Goal: Task Accomplishment & Management: Manage account settings

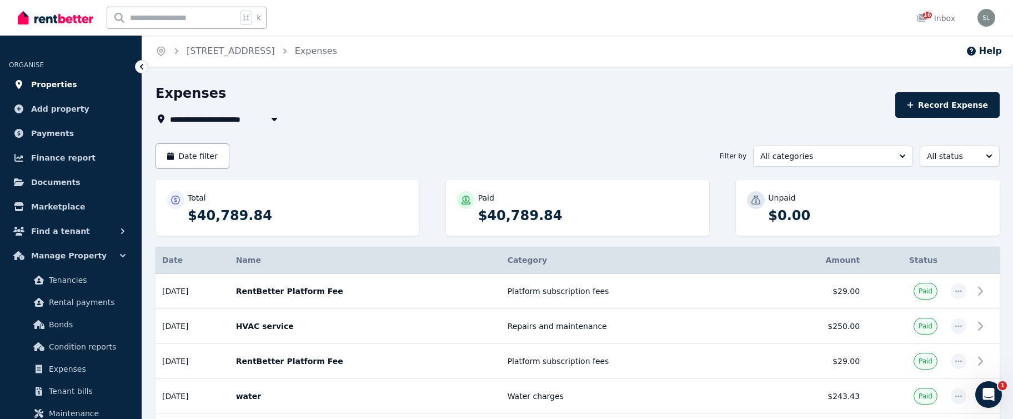
click at [49, 81] on span "Properties" at bounding box center [54, 84] width 46 height 13
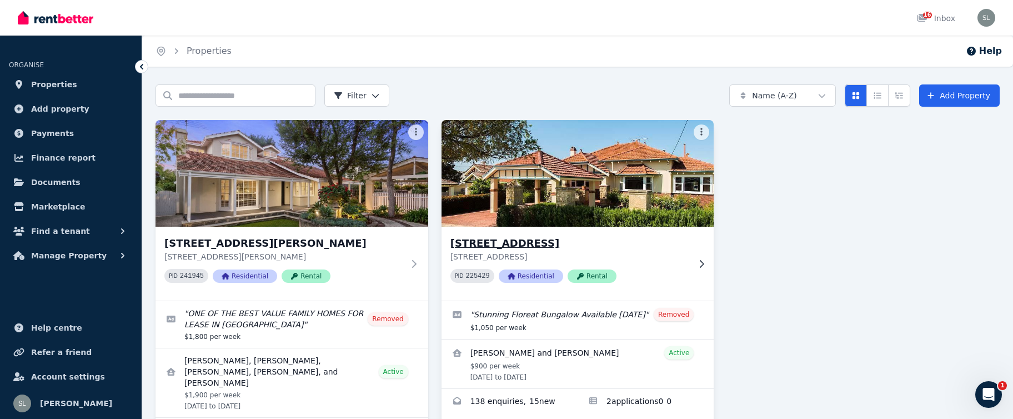
click at [564, 207] on img at bounding box center [577, 173] width 286 height 112
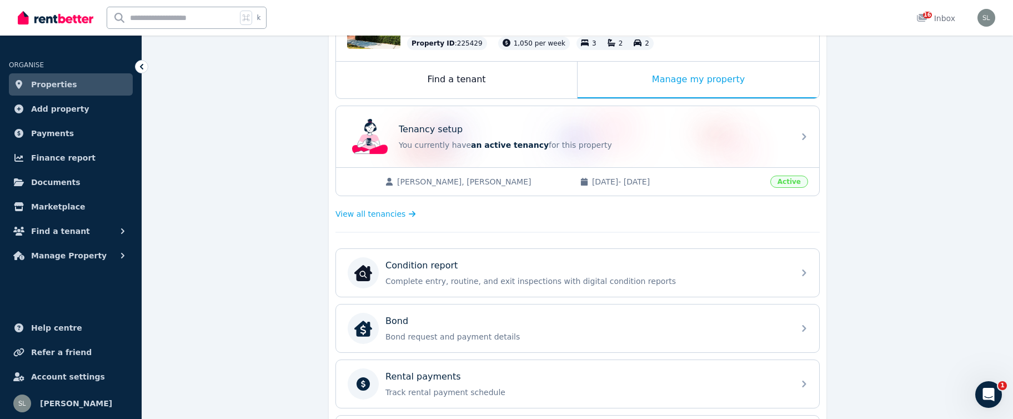
scroll to position [170, 0]
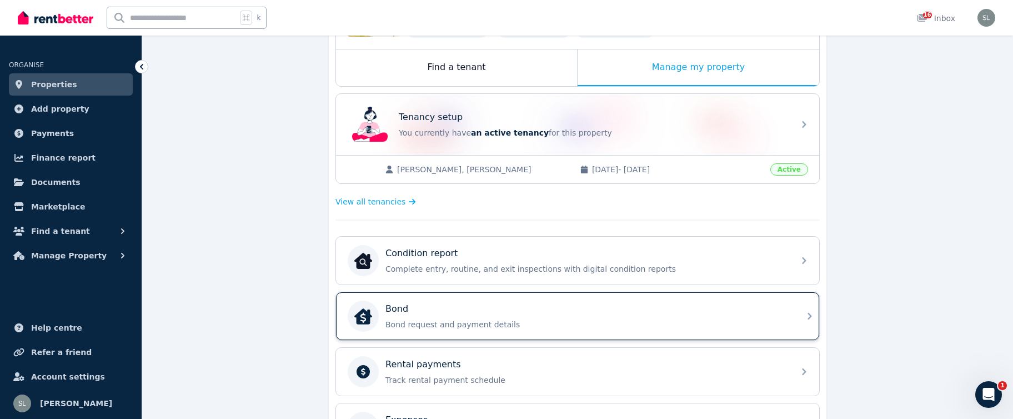
click at [463, 310] on div "Bond" at bounding box center [586, 308] width 402 height 13
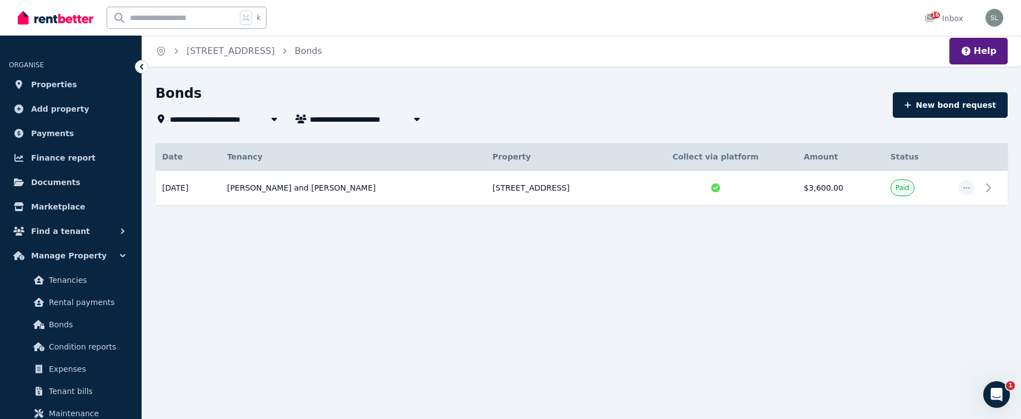
click at [366, 119] on span "[PERSON_NAME] and [PERSON_NAME]" at bounding box center [394, 118] width 169 height 13
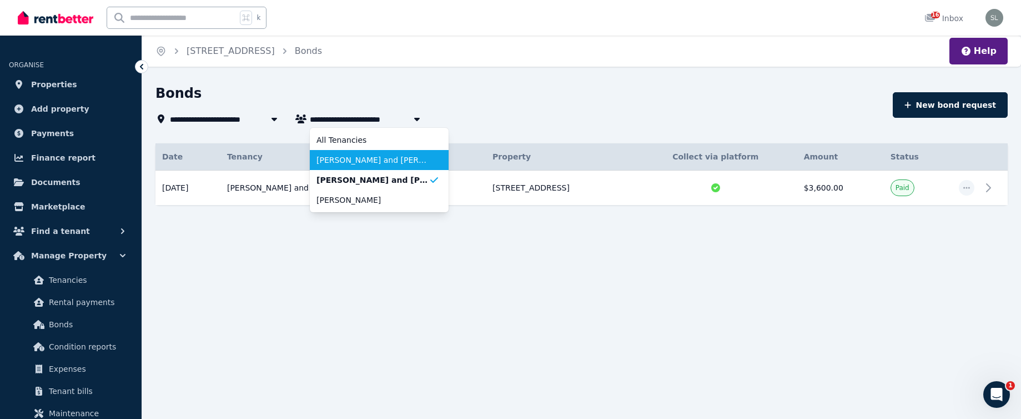
click at [372, 160] on span "[PERSON_NAME] and [PERSON_NAME]" at bounding box center [372, 159] width 112 height 11
type input "**********"
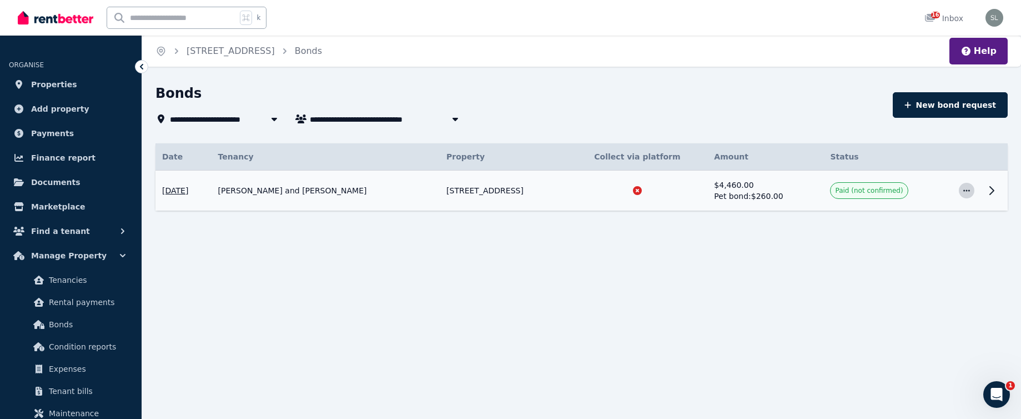
click at [959, 188] on span "button" at bounding box center [967, 191] width 16 height 16
click at [929, 239] on span "Confirm paid" at bounding box center [930, 242] width 71 height 13
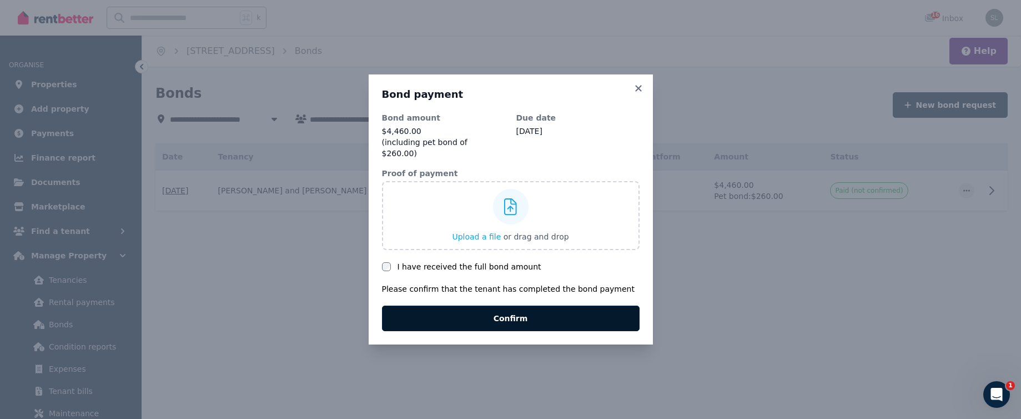
click at [512, 312] on button "Confirm" at bounding box center [511, 318] width 258 height 26
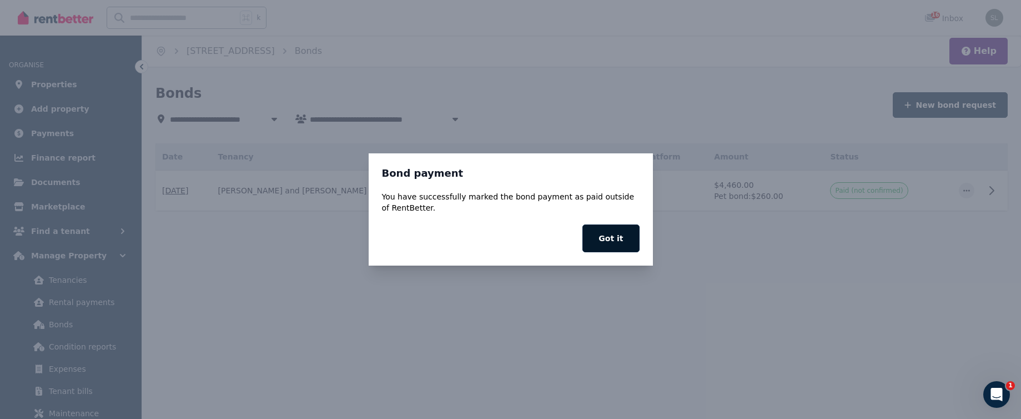
click at [616, 235] on button "Got it" at bounding box center [610, 238] width 57 height 28
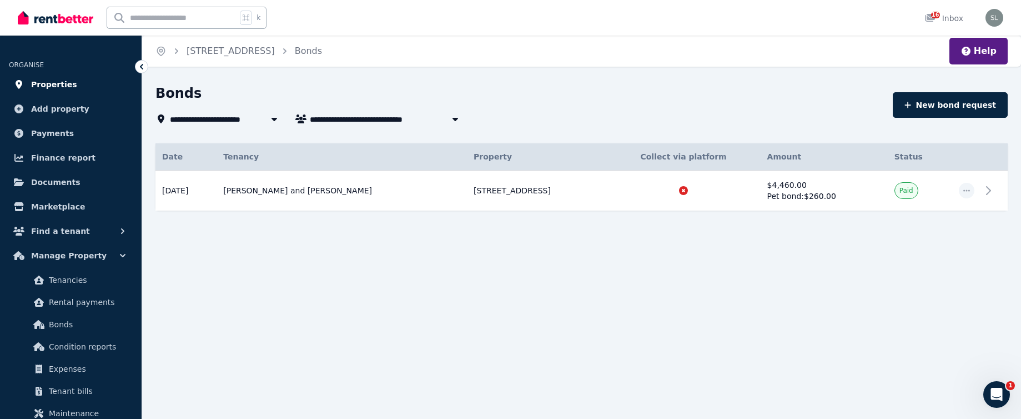
click at [56, 82] on span "Properties" at bounding box center [54, 84] width 46 height 13
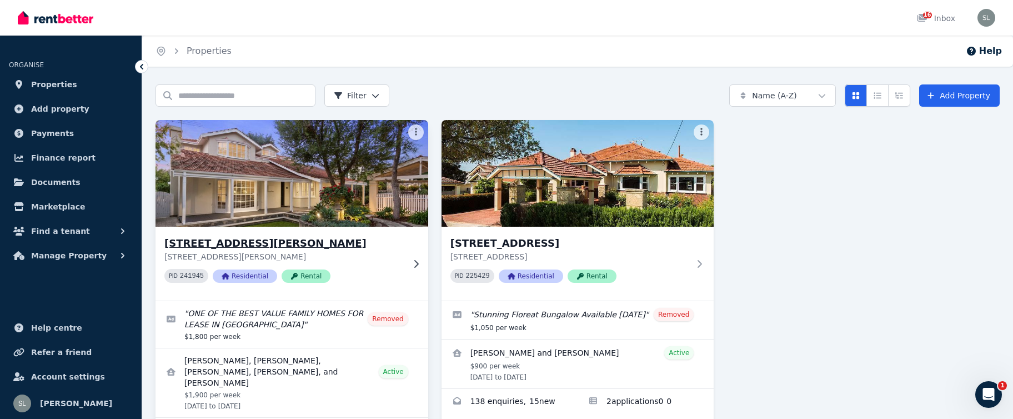
click at [356, 170] on img at bounding box center [292, 173] width 286 height 112
